Goal: Find specific page/section: Find specific page/section

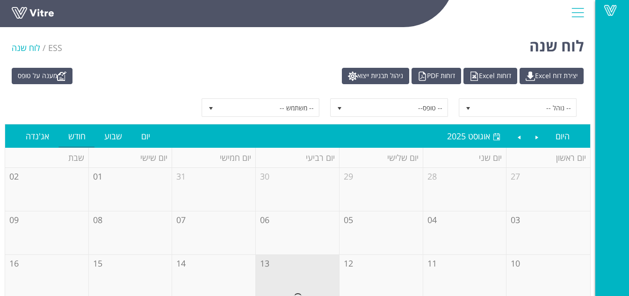
click at [578, 16] on div at bounding box center [577, 12] width 21 height 25
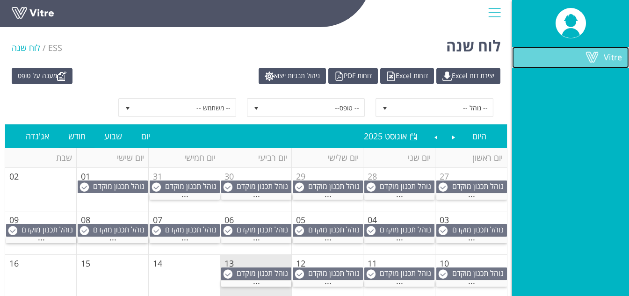
click at [562, 54] on link "Vitre" at bounding box center [570, 58] width 117 height 22
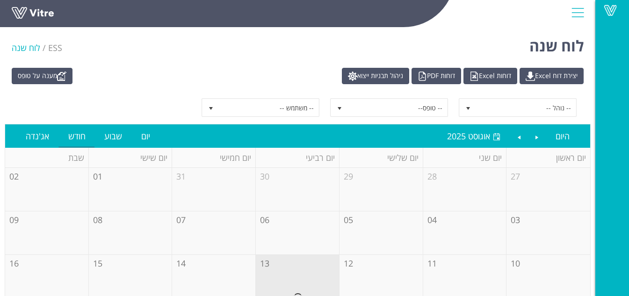
click at [575, 15] on div at bounding box center [577, 12] width 21 height 25
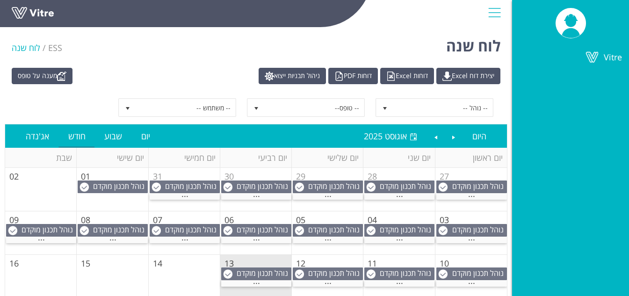
click at [488, 14] on div at bounding box center [494, 12] width 21 height 25
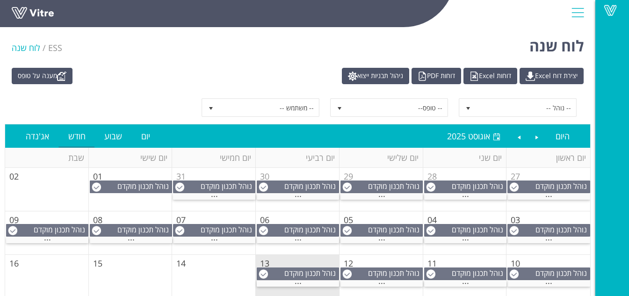
click at [577, 16] on div at bounding box center [577, 12] width 21 height 25
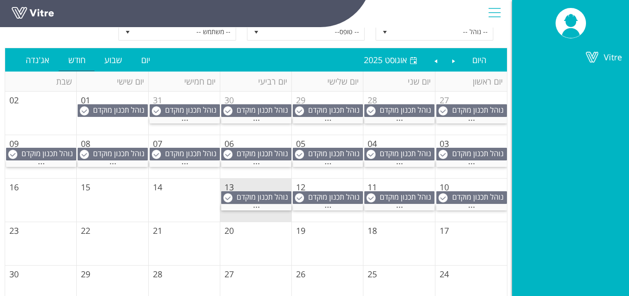
scroll to position [13, 0]
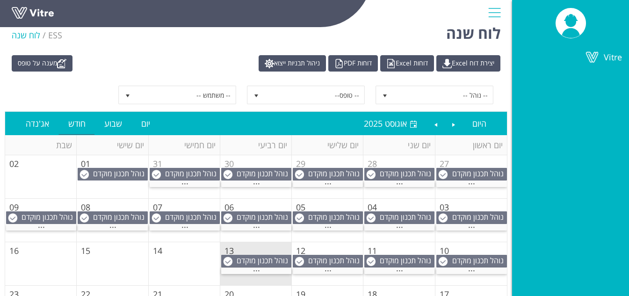
click at [264, 32] on div "לוח שנה ESS לוח שנה" at bounding box center [256, 31] width 512 height 40
click at [495, 9] on div at bounding box center [494, 12] width 21 height 25
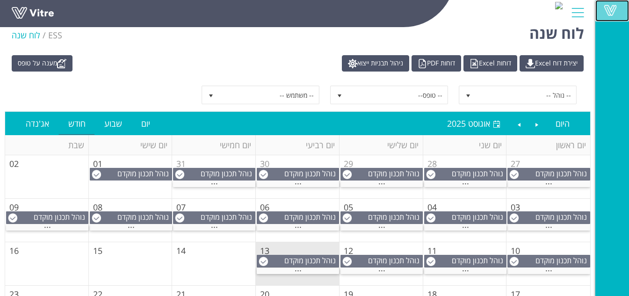
click at [610, 13] on span at bounding box center [610, 10] width 23 height 11
